Goal: Task Accomplishment & Management: Use online tool/utility

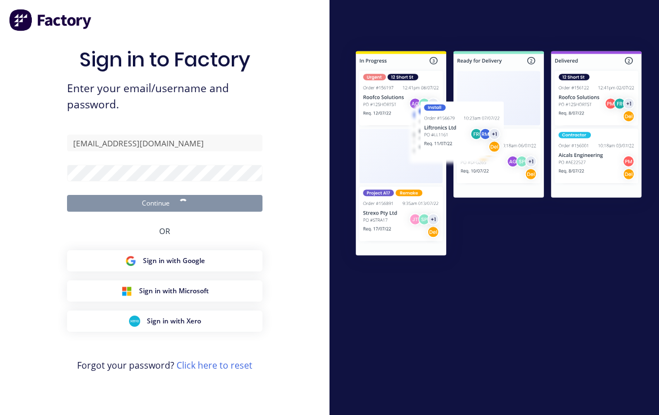
scroll to position [19, 0]
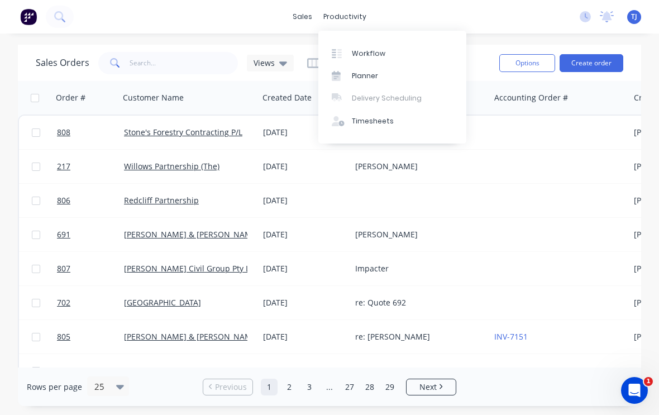
click at [374, 53] on div "Workflow" at bounding box center [369, 54] width 34 height 10
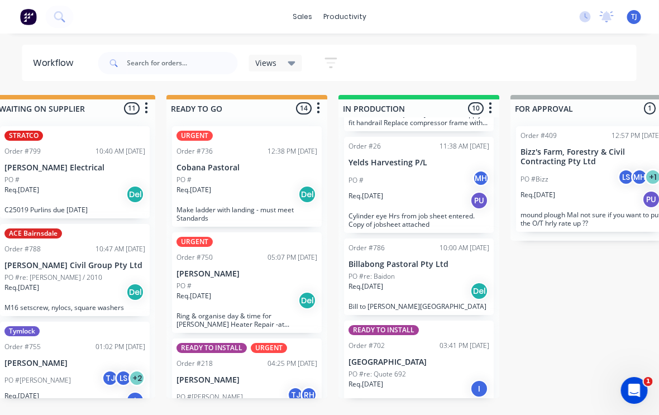
scroll to position [741, 0]
click at [413, 370] on div "PO #re: Quote 692" at bounding box center [419, 375] width 141 height 10
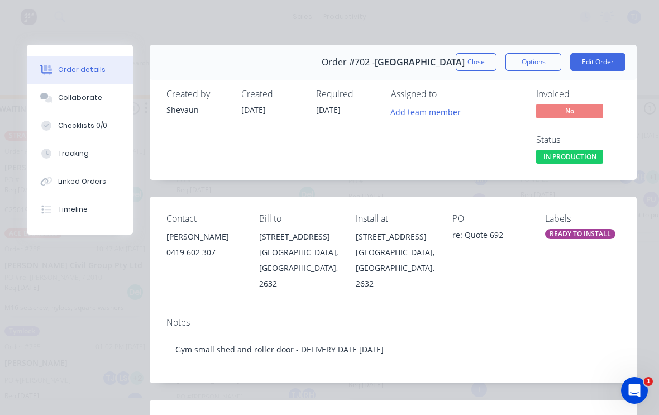
type input "[DATE]"
click at [609, 61] on button "Edit Order" at bounding box center [597, 62] width 55 height 18
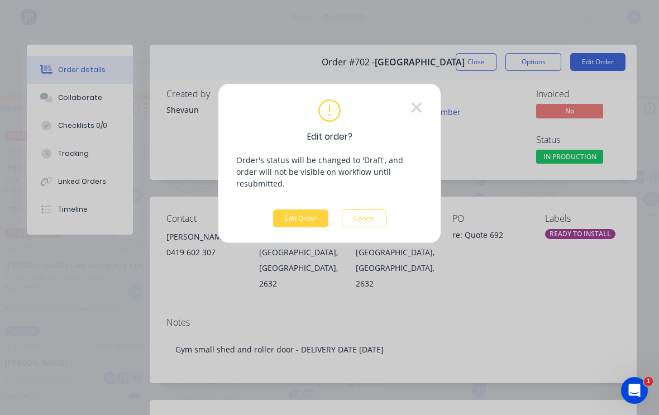
click at [298, 210] on button "Edit Order" at bounding box center [300, 219] width 55 height 18
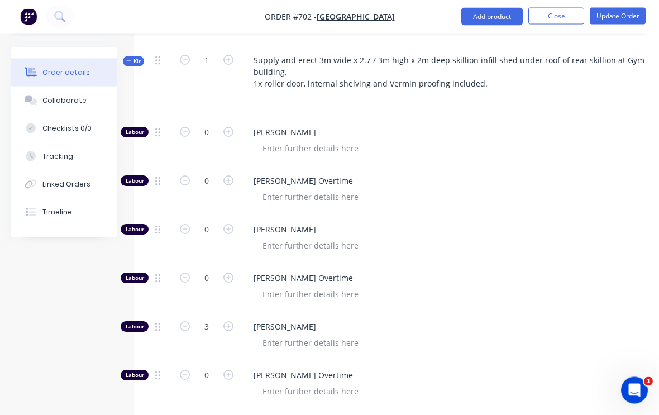
scroll to position [470, 0]
click at [207, 318] on input "3" at bounding box center [206, 326] width 29 height 17
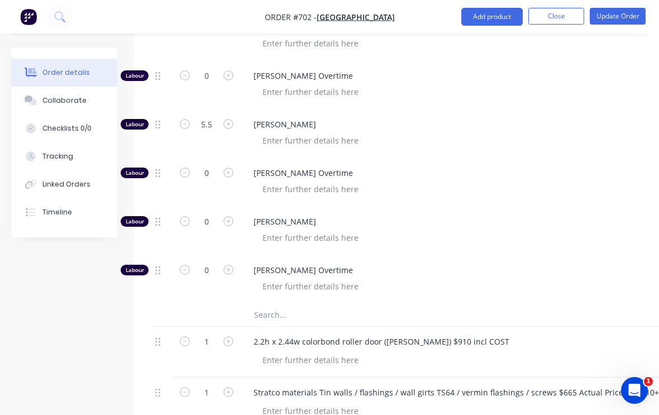
scroll to position [671, 0]
type input "5.5"
click at [225, 217] on icon "button" at bounding box center [228, 222] width 10 height 10
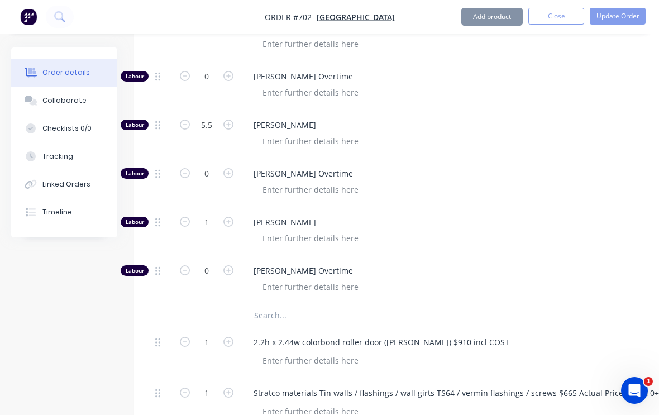
click at [226, 217] on icon "button" at bounding box center [228, 222] width 10 height 10
click at [228, 217] on icon "button" at bounding box center [228, 222] width 10 height 10
type input "3"
click at [618, 16] on button "Update Order" at bounding box center [618, 16] width 56 height 17
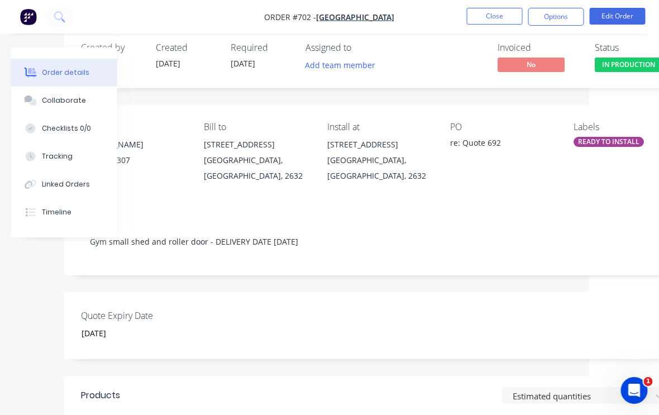
scroll to position [18, 71]
click at [596, 140] on div "READY TO INSTALL" at bounding box center [608, 142] width 70 height 10
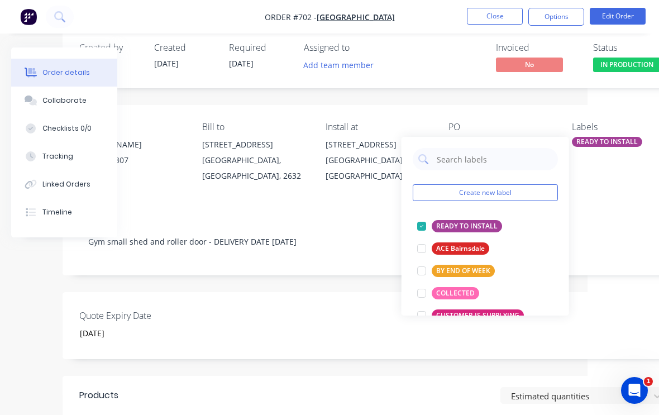
scroll to position [0, 0]
click at [617, 208] on div "Notes Gym small shed and roller door - DELIVERY DATE [DATE]" at bounding box center [378, 238] width 631 height 75
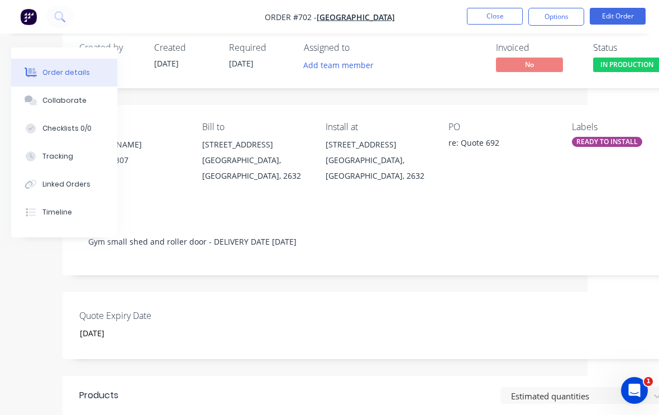
click at [494, 15] on button "Close" at bounding box center [495, 16] width 56 height 17
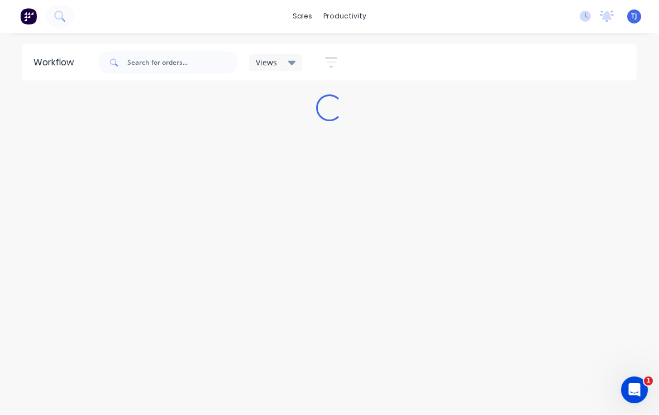
scroll to position [1, 0]
